Goal: Transaction & Acquisition: Obtain resource

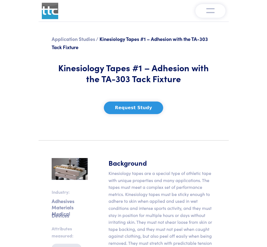
scroll to position [83, 0]
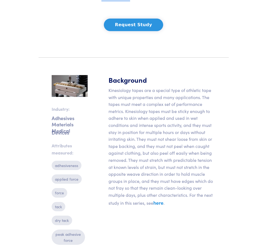
drag, startPoint x: 110, startPoint y: 45, endPoint x: 148, endPoint y: 47, distance: 38.0
copy h1 "TA-303"
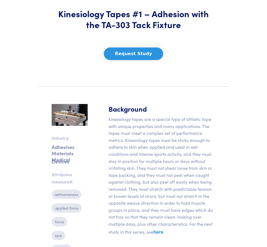
scroll to position [0, 0]
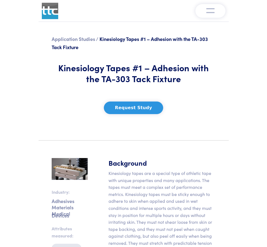
click at [0, 0] on link "Instruments" at bounding box center [0, 0] width 0 height 0
click at [0, 0] on link "Compare Instruments" at bounding box center [0, 0] width 0 height 0
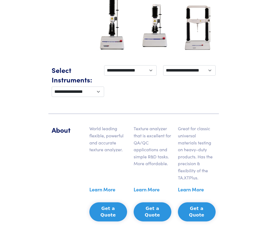
scroll to position [136, 0]
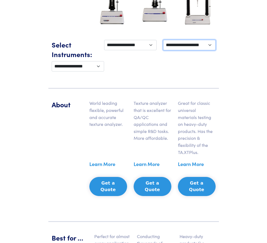
click at [182, 50] on select "**********" at bounding box center [189, 45] width 52 height 10
click at [205, 71] on div "**********" at bounding box center [133, 66] width 170 height 10
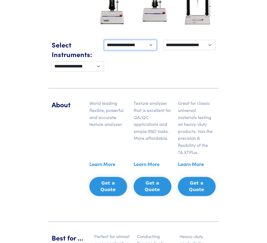
click at [123, 50] on select "**********" at bounding box center [130, 45] width 52 height 10
drag, startPoint x: 146, startPoint y: 126, endPoint x: 160, endPoint y: 124, distance: 14.0
click at [146, 89] on div "**********" at bounding box center [133, 59] width 170 height 60
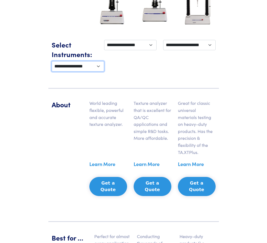
click at [104, 71] on select "**********" at bounding box center [78, 66] width 52 height 10
click at [152, 168] on link "Learn More" at bounding box center [146, 164] width 26 height 8
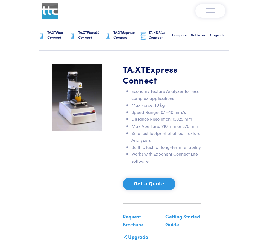
click at [96, 163] on span at bounding box center [100, 158] width 8 height 9
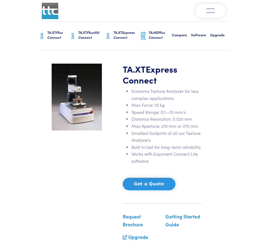
click at [96, 163] on span at bounding box center [100, 158] width 8 height 9
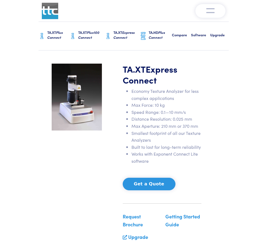
click at [96, 163] on span at bounding box center [100, 158] width 8 height 9
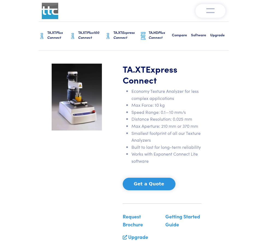
click at [96, 163] on span at bounding box center [100, 158] width 8 height 9
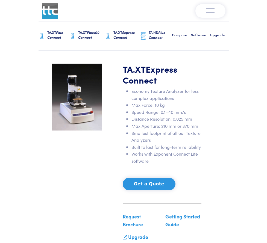
click at [96, 163] on span at bounding box center [100, 158] width 8 height 9
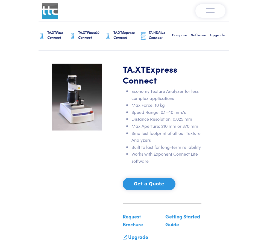
click at [96, 163] on span at bounding box center [100, 158] width 8 height 9
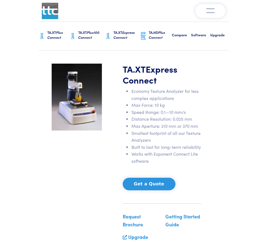
click at [96, 163] on span at bounding box center [100, 158] width 8 height 9
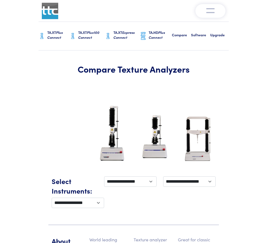
scroll to position [136, 0]
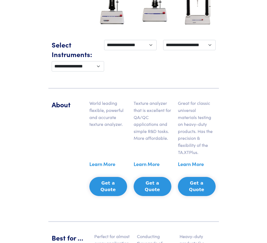
click at [102, 196] on button "Get a Quote" at bounding box center [108, 186] width 38 height 19
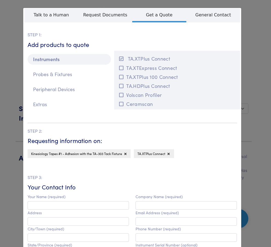
click at [20, 16] on div "**********" at bounding box center [135, 123] width 271 height 247
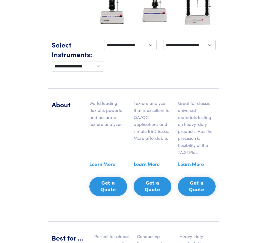
click at [99, 168] on link "Learn More" at bounding box center [102, 164] width 26 height 8
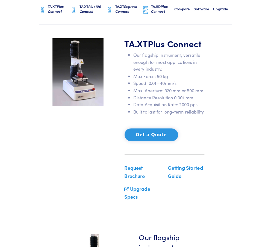
scroll to position [27, 0]
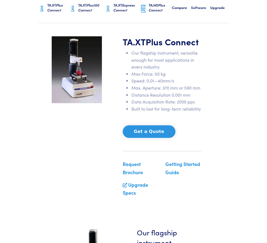
click at [194, 175] on link "Getting Started Guide" at bounding box center [182, 167] width 35 height 15
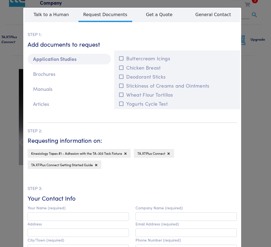
scroll to position [0, 0]
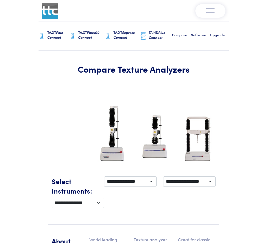
scroll to position [136, 0]
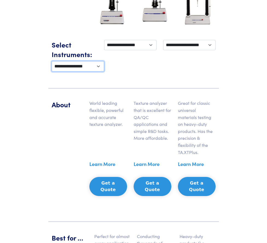
click at [104, 71] on select "**********" at bounding box center [78, 66] width 52 height 10
click at [169, 89] on div "**********" at bounding box center [133, 59] width 170 height 60
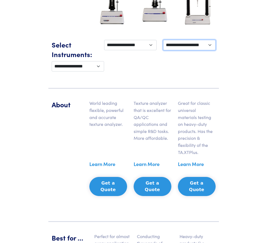
click at [183, 50] on select "**********" at bounding box center [189, 45] width 52 height 10
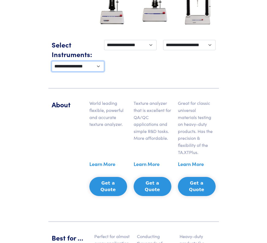
click at [104, 71] on select "**********" at bounding box center [78, 66] width 52 height 10
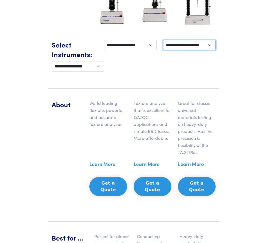
click at [182, 50] on select "**********" at bounding box center [189, 45] width 52 height 10
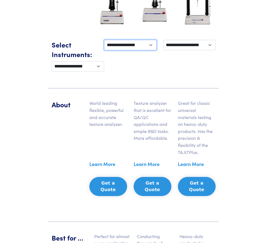
click at [123, 50] on select "**********" at bounding box center [130, 45] width 52 height 10
click at [164, 61] on div "**********" at bounding box center [189, 50] width 59 height 21
click at [102, 168] on link "Learn More" at bounding box center [102, 164] width 26 height 8
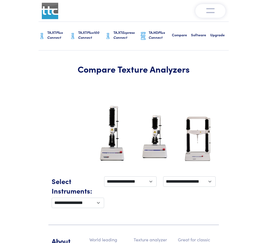
scroll to position [136, 0]
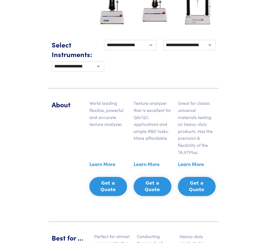
click at [151, 168] on link "Learn More" at bounding box center [146, 164] width 26 height 8
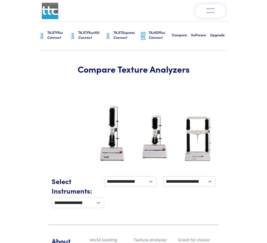
scroll to position [136, 0]
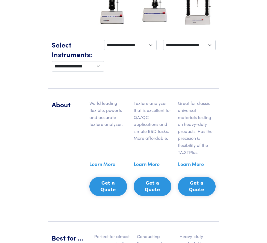
click at [204, 168] on link "Learn More" at bounding box center [191, 164] width 26 height 8
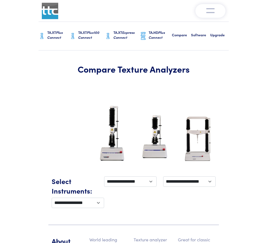
scroll to position [136, 0]
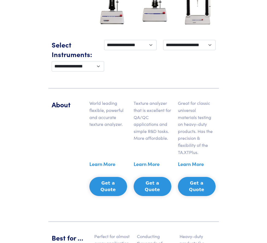
click at [100, 168] on link "Learn More" at bounding box center [102, 164] width 26 height 8
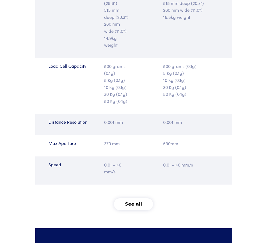
scroll to position [737, 0]
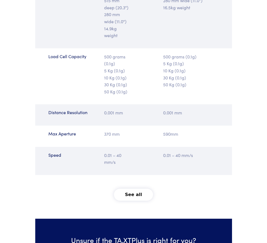
click at [135, 201] on button "See all" at bounding box center [133, 195] width 39 height 12
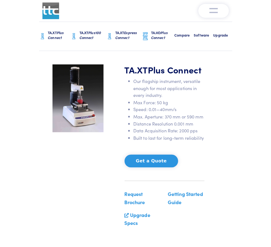
scroll to position [0, 0]
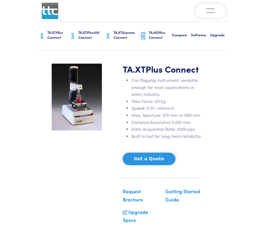
drag, startPoint x: 114, startPoint y: 176, endPoint x: 91, endPoint y: 216, distance: 45.9
click at [96, 216] on div at bounding box center [100, 146] width 8 height 165
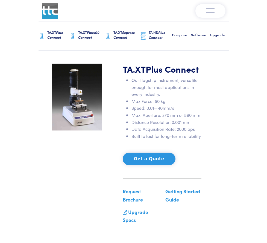
click at [96, 214] on div at bounding box center [100, 146] width 8 height 165
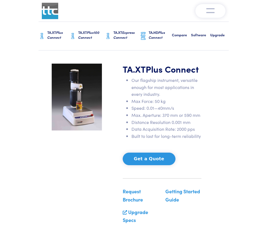
click at [96, 214] on div at bounding box center [100, 146] width 8 height 165
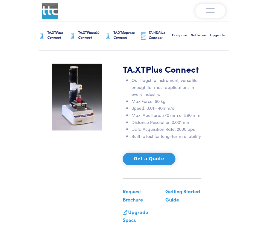
click at [96, 214] on div at bounding box center [100, 146] width 8 height 165
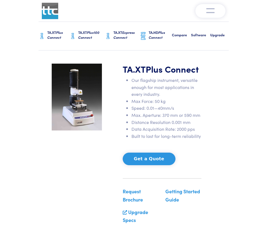
click at [96, 214] on div at bounding box center [100, 146] width 8 height 165
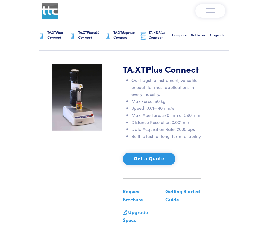
click at [48, 150] on span at bounding box center [52, 146] width 8 height 9
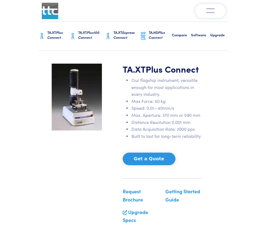
click at [144, 165] on button "Get a Quote" at bounding box center [149, 159] width 53 height 13
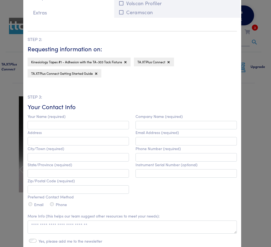
scroll to position [82, 0]
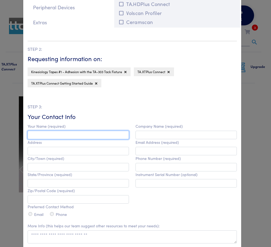
click at [54, 135] on input "text" at bounding box center [78, 135] width 101 height 8
type input "**********"
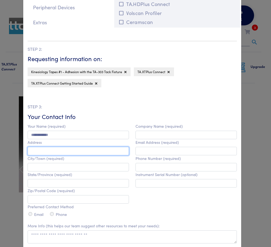
type input "**********"
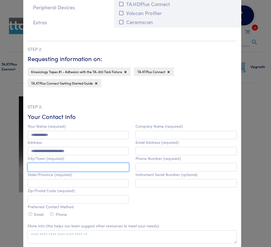
type input "******"
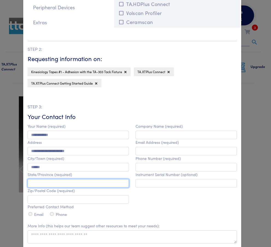
type input "**********"
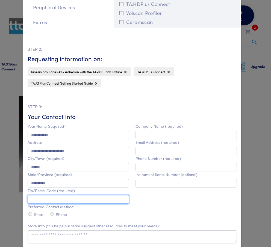
type input "*****"
type input "******"
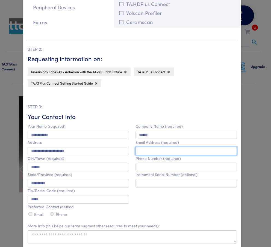
type input "**********"
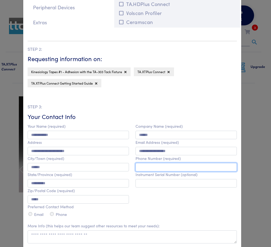
type input "**********"
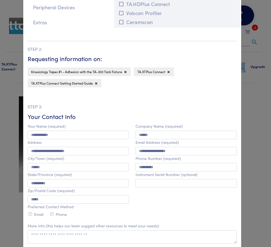
click at [158, 206] on div "**********" at bounding box center [186, 170] width 108 height 95
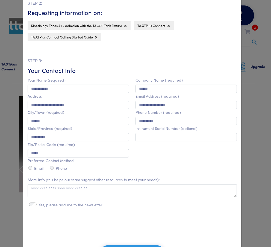
scroll to position [136, 0]
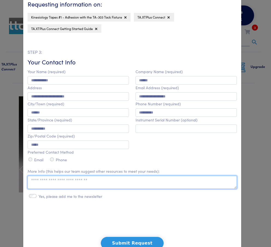
click at [41, 182] on textarea at bounding box center [132, 182] width 209 height 13
paste textarea "******"
click at [29, 182] on textarea "******" at bounding box center [132, 182] width 209 height 13
click at [156, 185] on textarea "**********" at bounding box center [132, 182] width 209 height 13
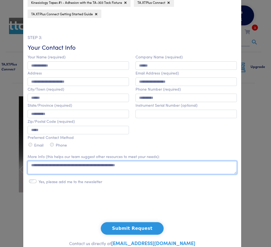
scroll to position [142, 0]
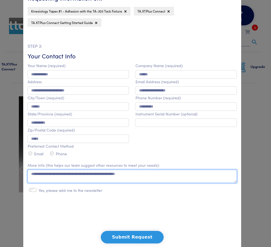
type textarea "**********"
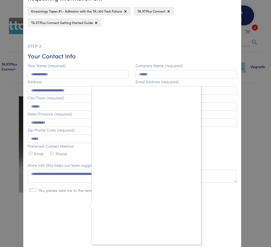
click at [29, 192] on div at bounding box center [135, 123] width 271 height 247
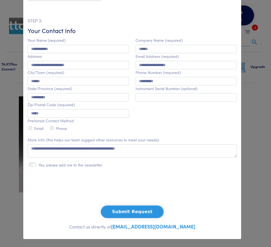
scroll to position [170, 0]
click at [136, 211] on button "Submit Request" at bounding box center [132, 211] width 63 height 13
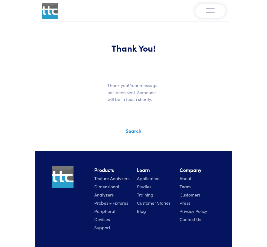
drag, startPoint x: 170, startPoint y: 139, endPoint x: 170, endPoint y: 169, distance: 30.0
click at [170, 169] on div "Instruments Texture Analyzers Measure any physical product characteristic. TA.X…" at bounding box center [133, 143] width 196 height 287
click at [177, 120] on section "Thank you! Your message has been sent. Someone will be in touch shortly." at bounding box center [133, 95] width 190 height 52
click at [0, 0] on span "3" at bounding box center [0, 0] width 0 height 0
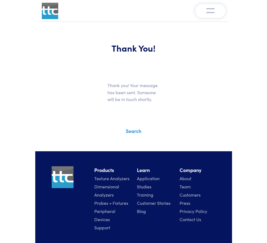
click at [0, 0] on button "Request" at bounding box center [0, 0] width 0 height 0
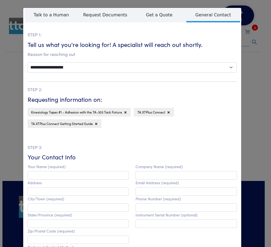
click at [230, 88] on p "STEP 2:" at bounding box center [132, 89] width 209 height 7
click at [9, 8] on div "**********" at bounding box center [135, 123] width 271 height 247
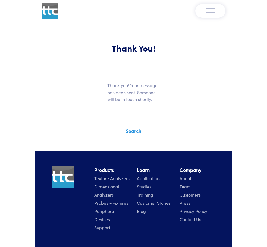
click at [0, 0] on link "Fixtures" at bounding box center [0, 0] width 0 height 0
click at [0, 0] on div "Instruments Texture Analyzers Measure any physical product characteristic. TA.X…" at bounding box center [0, 0] width 0 height 0
click at [0, 0] on link "Company" at bounding box center [0, 0] width 0 height 0
click at [0, 0] on link "Fixtures" at bounding box center [0, 0] width 0 height 0
click at [0, 0] on div "Instruments Texture Analyzers Measure any physical product characteristic. TA.X…" at bounding box center [0, 0] width 0 height 0
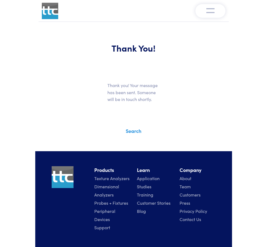
drag, startPoint x: 57, startPoint y: 35, endPoint x: 52, endPoint y: 47, distance: 12.3
drag, startPoint x: 52, startPoint y: 47, endPoint x: 213, endPoint y: 95, distance: 168.1
click at [213, 69] on section "Thank You!" at bounding box center [133, 47] width 190 height 41
click at [0, 0] on link "Fixtures" at bounding box center [0, 0] width 0 height 0
click at [0, 0] on div "Instruments Texture Analyzers Measure any physical product characteristic. TA.X…" at bounding box center [0, 0] width 0 height 0
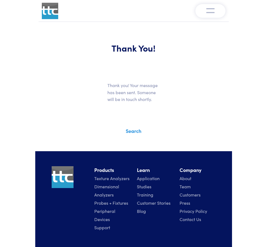
click at [0, 0] on link "Fixtures" at bounding box center [0, 0] width 0 height 0
click at [38, 19] on div "Instruments Texture Analyzers Measure any physical product characteristic. TA.X…" at bounding box center [133, 11] width 190 height 16
click at [0, 0] on link "Learn" at bounding box center [0, 0] width 0 height 0
click at [38, 19] on div "Instruments Texture Analyzers Measure any physical product characteristic. TA.X…" at bounding box center [133, 11] width 190 height 16
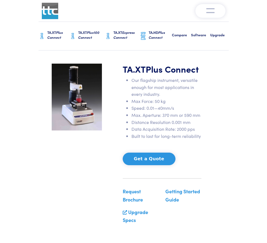
click at [0, 0] on link "Instruments" at bounding box center [0, 0] width 0 height 0
click at [0, 0] on link "TA.XTPlus Connect" at bounding box center [0, 0] width 0 height 0
drag, startPoint x: 0, startPoint y: 0, endPoint x: 45, endPoint y: 49, distance: 66.4
drag, startPoint x: 45, startPoint y: 49, endPoint x: 185, endPoint y: 37, distance: 140.4
click at [0, 0] on div "Instruments Texture Analyzers Measure any physical product characteristic. TA.X…" at bounding box center [0, 0] width 0 height 0
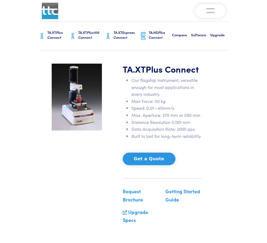
click at [0, 0] on link "Fixtures" at bounding box center [0, 0] width 0 height 0
click at [38, 19] on div "Instruments Texture Analyzers Measure any physical product characteristic. TA.X…" at bounding box center [133, 11] width 190 height 16
click at [0, 0] on link "Fixtures" at bounding box center [0, 0] width 0 height 0
click at [47, 40] on span "Plus Connect" at bounding box center [55, 35] width 16 height 10
click at [174, 37] on h6 "Compare" at bounding box center [181, 34] width 19 height 5
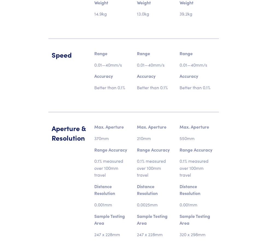
scroll to position [546, 0]
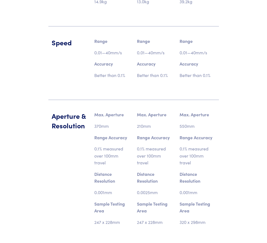
drag, startPoint x: 104, startPoint y: 201, endPoint x: 98, endPoint y: 200, distance: 5.4
drag, startPoint x: 98, startPoint y: 200, endPoint x: 39, endPoint y: 201, distance: 59.8
click at [48, 201] on div "Aperture & Resolution" at bounding box center [69, 170] width 43 height 119
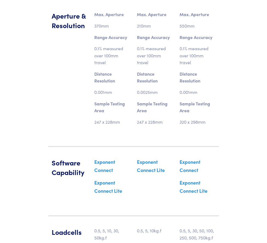
scroll to position [655, 0]
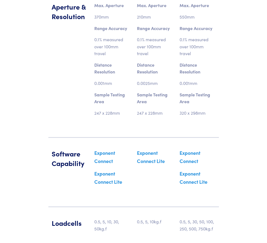
click at [146, 158] on div "Software Capability Exponent Connect Exponent Connect Lite Exponent Connect Lit…" at bounding box center [133, 172] width 170 height 69
click at [101, 207] on div "Loadcells 0.5, 5, 10, 30, 50kg.f 0.5, 5, 10kg.f 0.5, 5, 30, 50, 100, 250, 500, …" at bounding box center [133, 230] width 170 height 46
drag, startPoint x: 67, startPoint y: 211, endPoint x: -20, endPoint y: 231, distance: 89.7
drag, startPoint x: -20, startPoint y: 231, endPoint x: 138, endPoint y: 201, distance: 160.5
click at [138, 207] on div "Loadcells 0.5, 5, 10, 30, 50kg.f 0.5, 5, 10kg.f 0.5, 5, 30, 50, 100, 250, 500, …" at bounding box center [133, 230] width 170 height 46
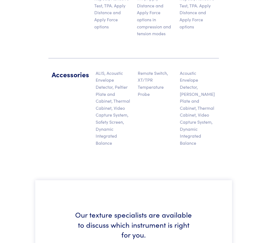
scroll to position [1010, 0]
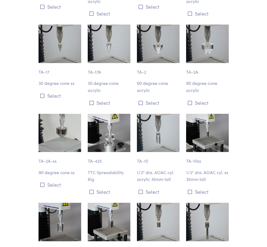
scroll to position [327, 0]
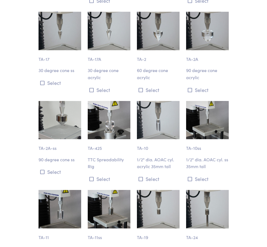
drag, startPoint x: 95, startPoint y: 217, endPoint x: 36, endPoint y: 237, distance: 62.2
drag, startPoint x: 36, startPoint y: 237, endPoint x: 261, endPoint y: 132, distance: 248.3
click at [232, 94] on div "TA-2A 90 degree cone acrylic Select" at bounding box center [207, 53] width 49 height 82
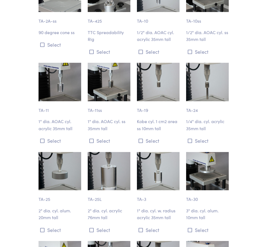
scroll to position [464, 0]
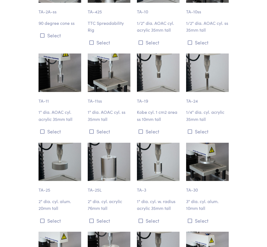
click at [225, 92] on img at bounding box center [207, 72] width 43 height 38
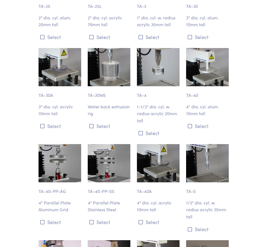
scroll to position [655, 0]
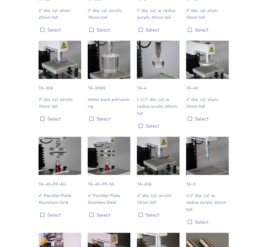
click at [232, 130] on div "TA-40 4" dia. cyl. [GEOGRAPHIC_DATA]. 10mm tall Select" at bounding box center [207, 85] width 49 height 89
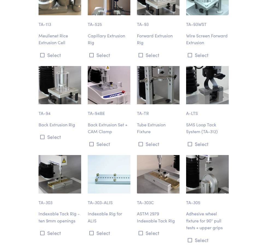
scroll to position [2647, 0]
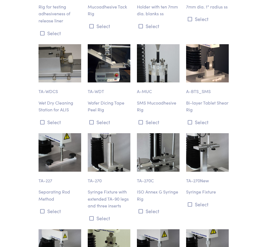
scroll to position [3056, 0]
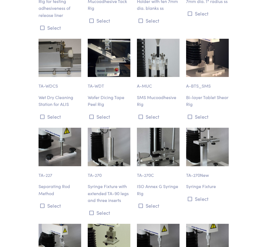
drag, startPoint x: 150, startPoint y: 160, endPoint x: 142, endPoint y: 120, distance: 40.7
drag, startPoint x: 114, startPoint y: 141, endPoint x: 111, endPoint y: 144, distance: 4.1
drag, startPoint x: 111, startPoint y: 144, endPoint x: 82, endPoint y: 156, distance: 31.3
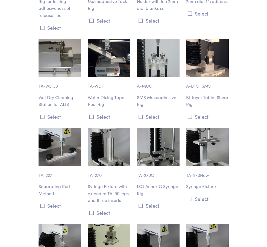
drag, startPoint x: 82, startPoint y: 156, endPoint x: 180, endPoint y: 184, distance: 101.2
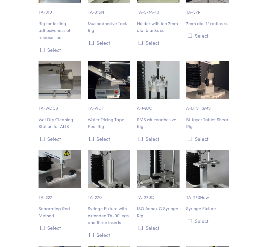
scroll to position [3058, 0]
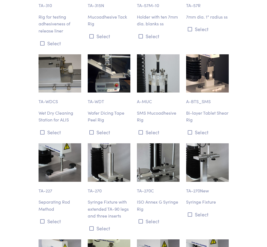
scroll to position [3031, 0]
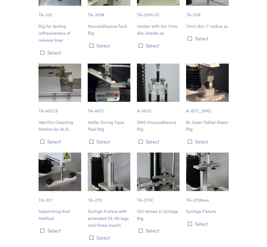
drag, startPoint x: 79, startPoint y: 108, endPoint x: 80, endPoint y: 104, distance: 5.0
drag, startPoint x: 80, startPoint y: 104, endPoint x: 42, endPoint y: 202, distance: 106.1
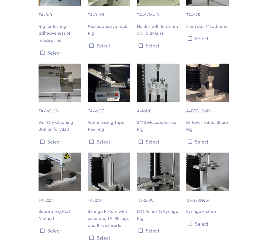
drag, startPoint x: 159, startPoint y: 186, endPoint x: 136, endPoint y: 188, distance: 23.1
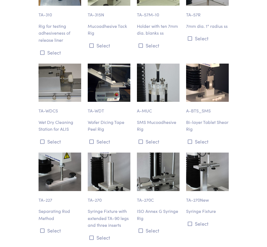
copy p "ASTM 2979"
